Goal: Check status: Check status

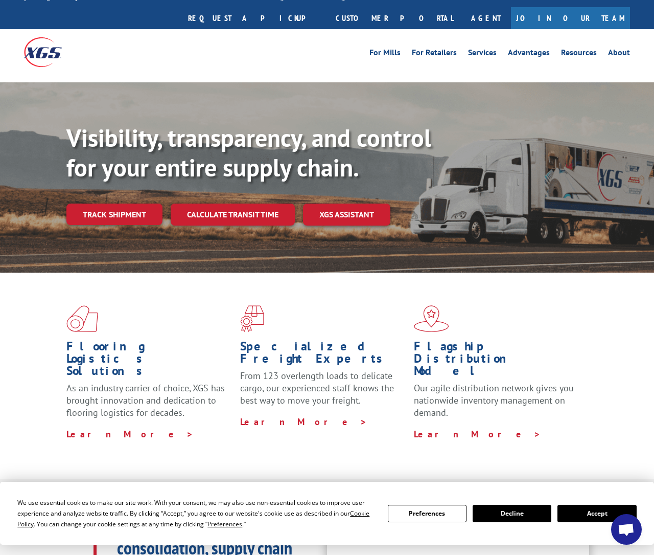
scroll to position [14, 0]
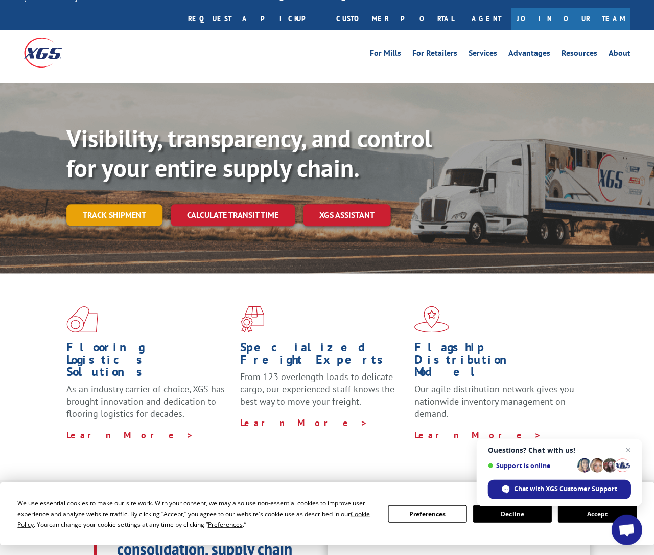
click at [106, 204] on link "Track shipment" at bounding box center [114, 214] width 96 height 21
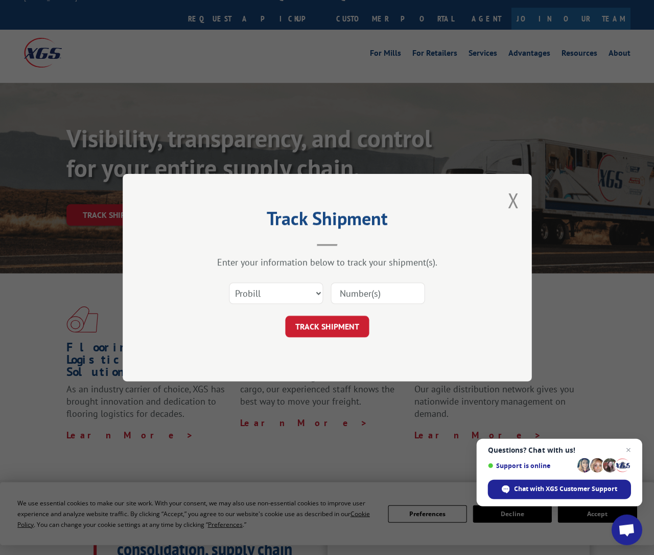
click at [255, 281] on div "Select category... Probill BOL PO" at bounding box center [276, 293] width 93 height 24
click at [264, 267] on div "Enter your information below to track your shipment(s). Select category... Prob…" at bounding box center [327, 296] width 307 height 81
click at [286, 298] on select "Select category... Probill BOL PO" at bounding box center [276, 292] width 94 height 21
select select "bol"
click at [381, 289] on input at bounding box center [378, 292] width 94 height 21
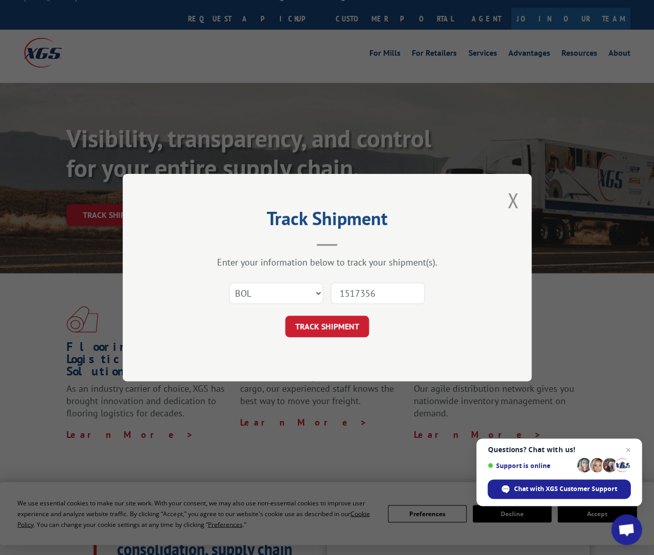
type input "15173560"
click at [321, 326] on button "TRACK SHIPMENT" at bounding box center [327, 325] width 84 height 21
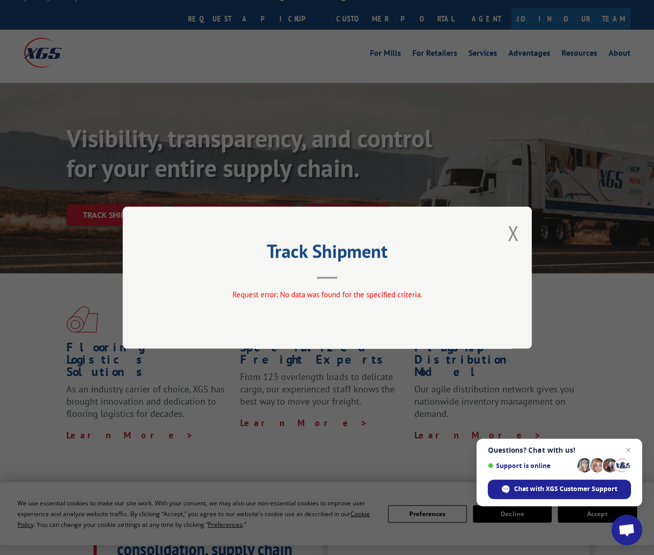
click at [382, 267] on header "Track Shipment" at bounding box center [327, 261] width 307 height 35
click at [509, 234] on button "Close modal" at bounding box center [513, 232] width 11 height 27
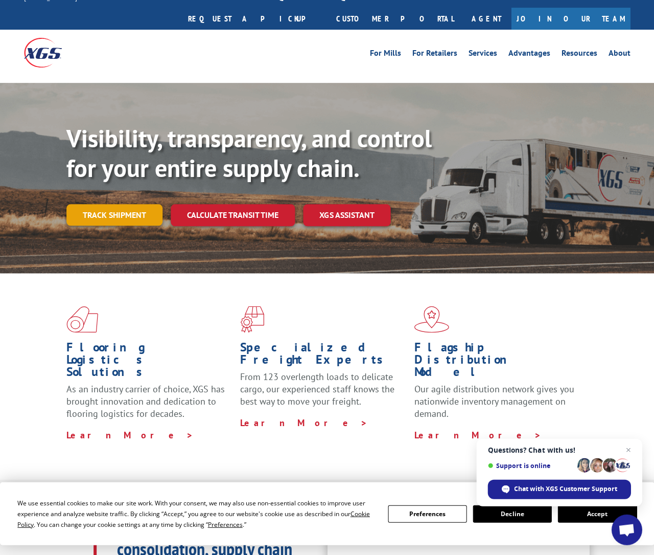
click at [109, 204] on link "Track shipment" at bounding box center [114, 214] width 96 height 21
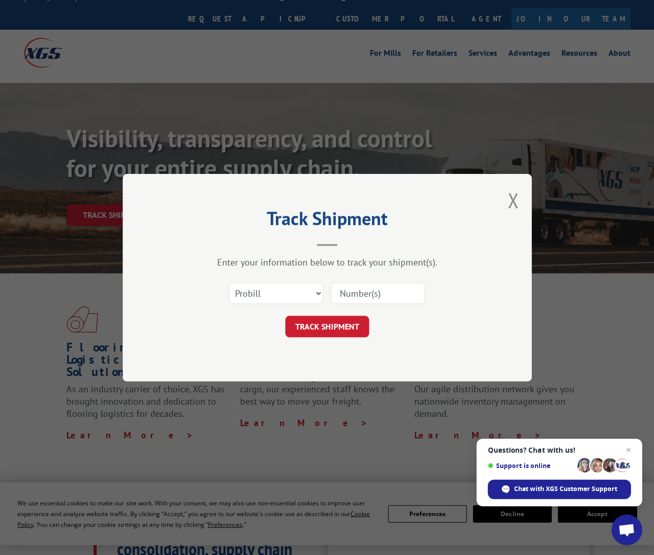
click at [285, 286] on select "Select category... Probill BOL PO" at bounding box center [276, 292] width 94 height 21
click at [292, 299] on select "Select category... Probill BOL PO" at bounding box center [276, 292] width 94 height 21
select select "probill"
click at [396, 288] on input at bounding box center [378, 292] width 94 height 21
click at [381, 296] on input at bounding box center [378, 292] width 94 height 21
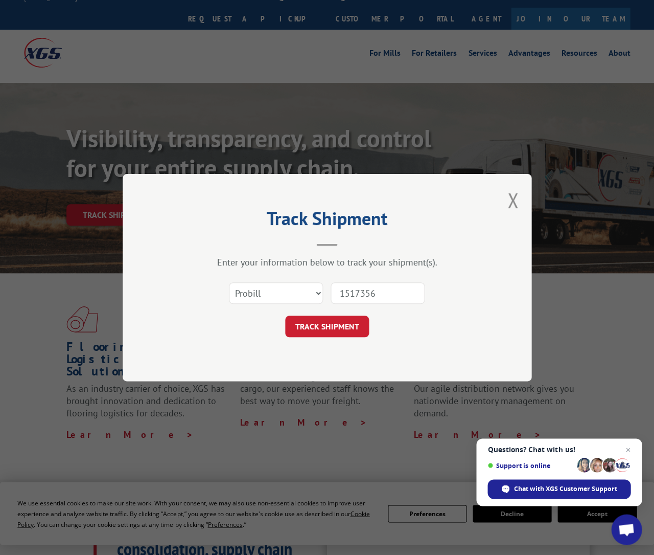
type input "15173560"
click at [315, 321] on button "TRACK SHIPMENT" at bounding box center [327, 325] width 84 height 21
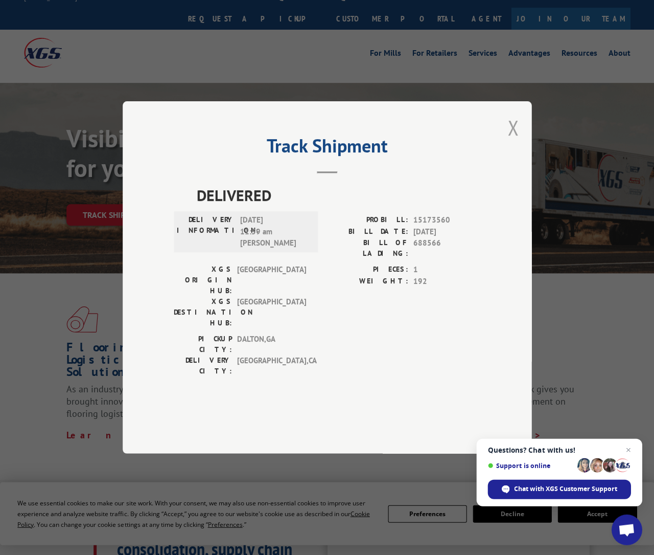
click at [509, 141] on button "Close modal" at bounding box center [513, 127] width 11 height 27
